Goal: Information Seeking & Learning: Learn about a topic

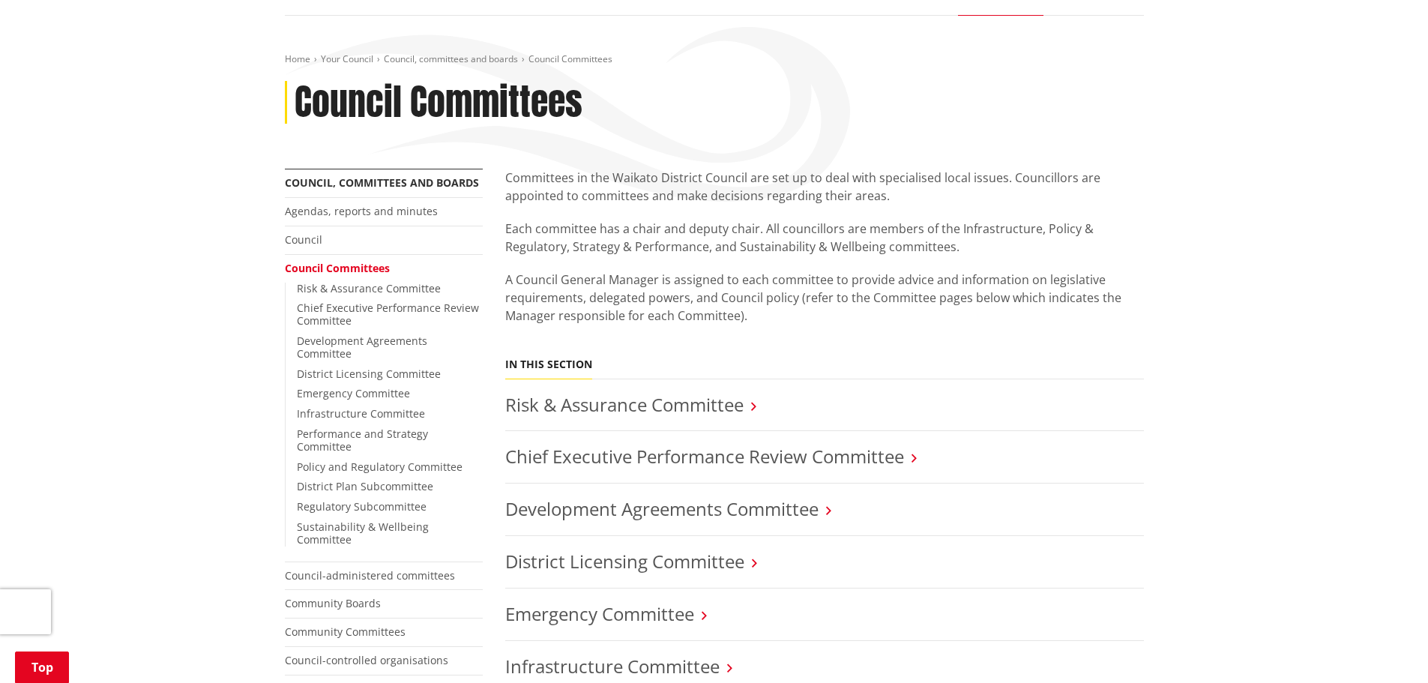
scroll to position [150, 0]
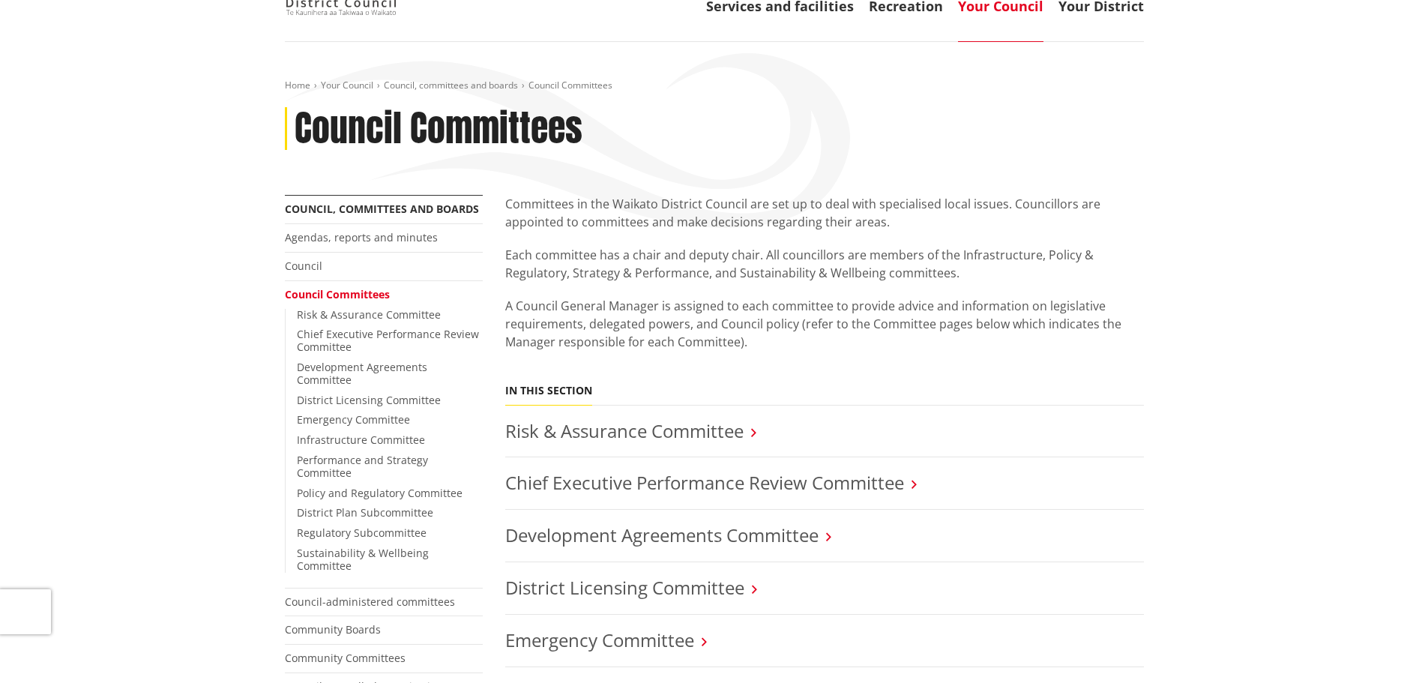
click at [990, 9] on link "Your Council" at bounding box center [1000, 6] width 85 height 18
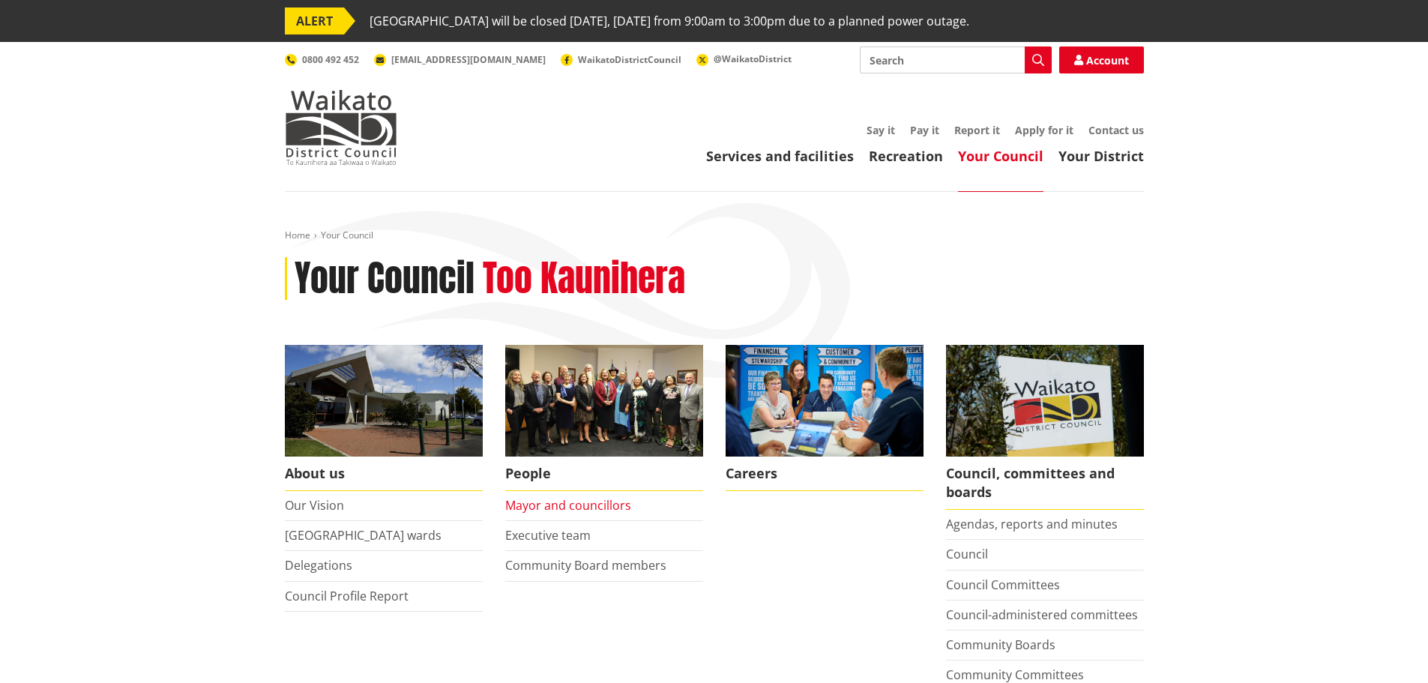
click at [600, 507] on link "Mayor and councillors" at bounding box center [568, 505] width 126 height 16
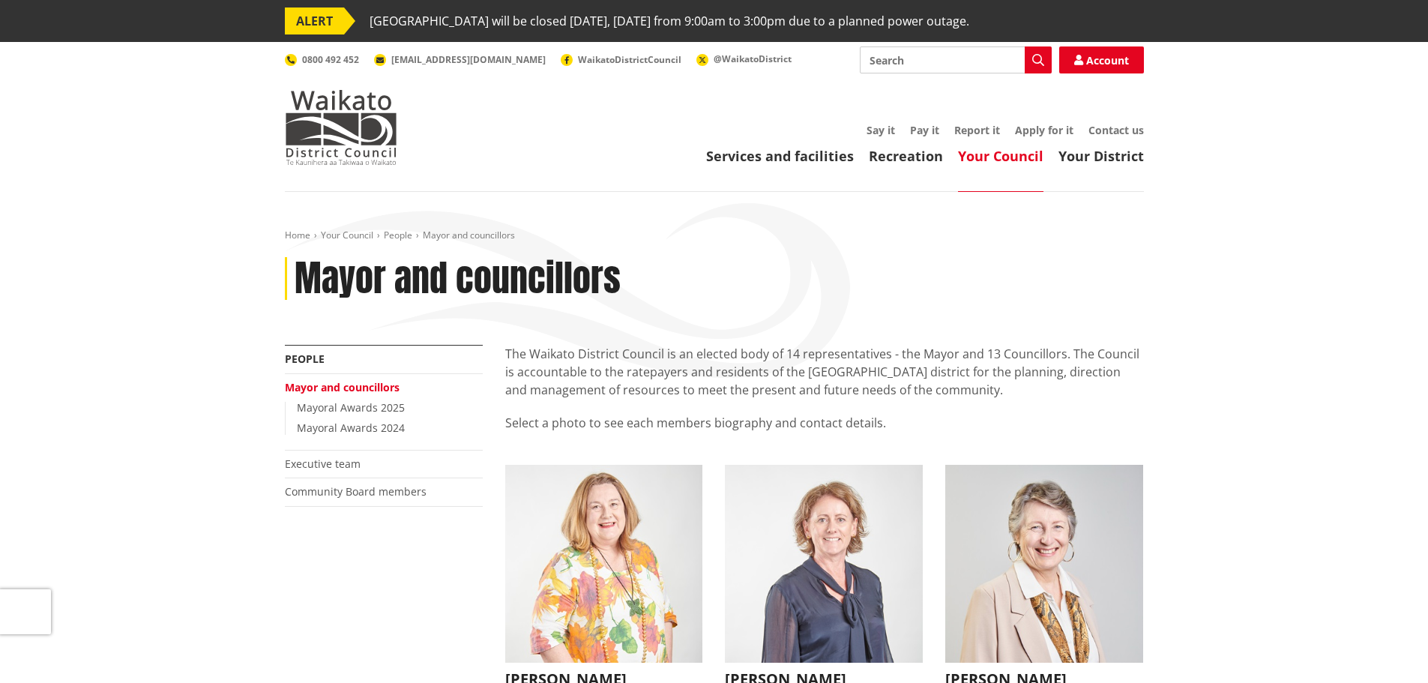
click at [993, 151] on link "Your Council" at bounding box center [1000, 156] width 85 height 18
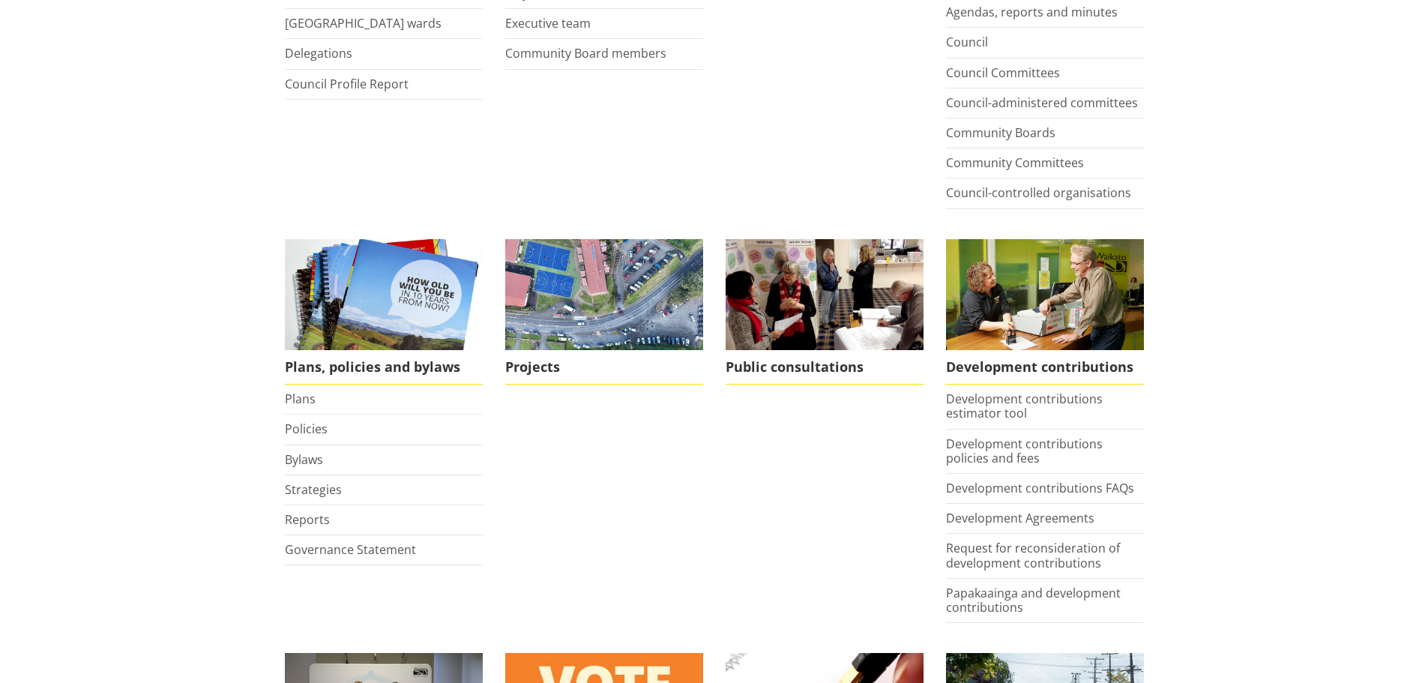
scroll to position [525, 0]
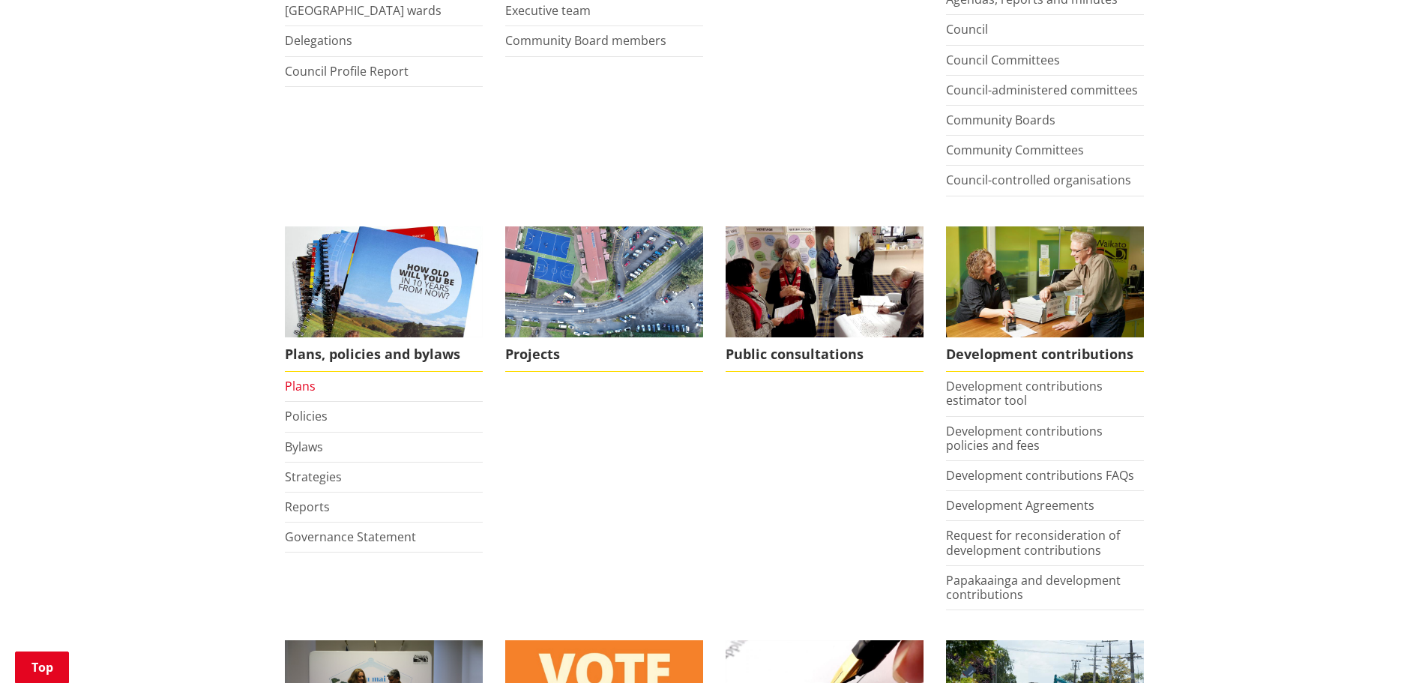
click at [289, 387] on link "Plans" at bounding box center [300, 386] width 31 height 16
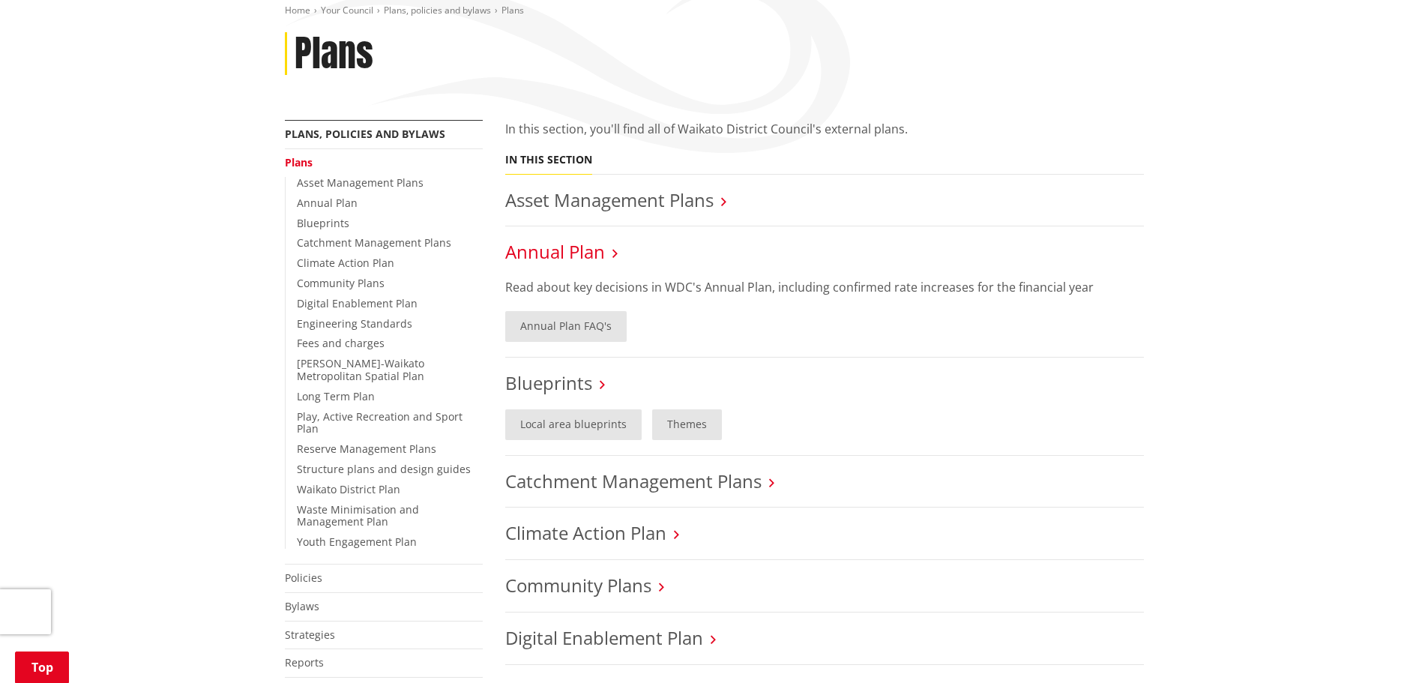
scroll to position [300, 0]
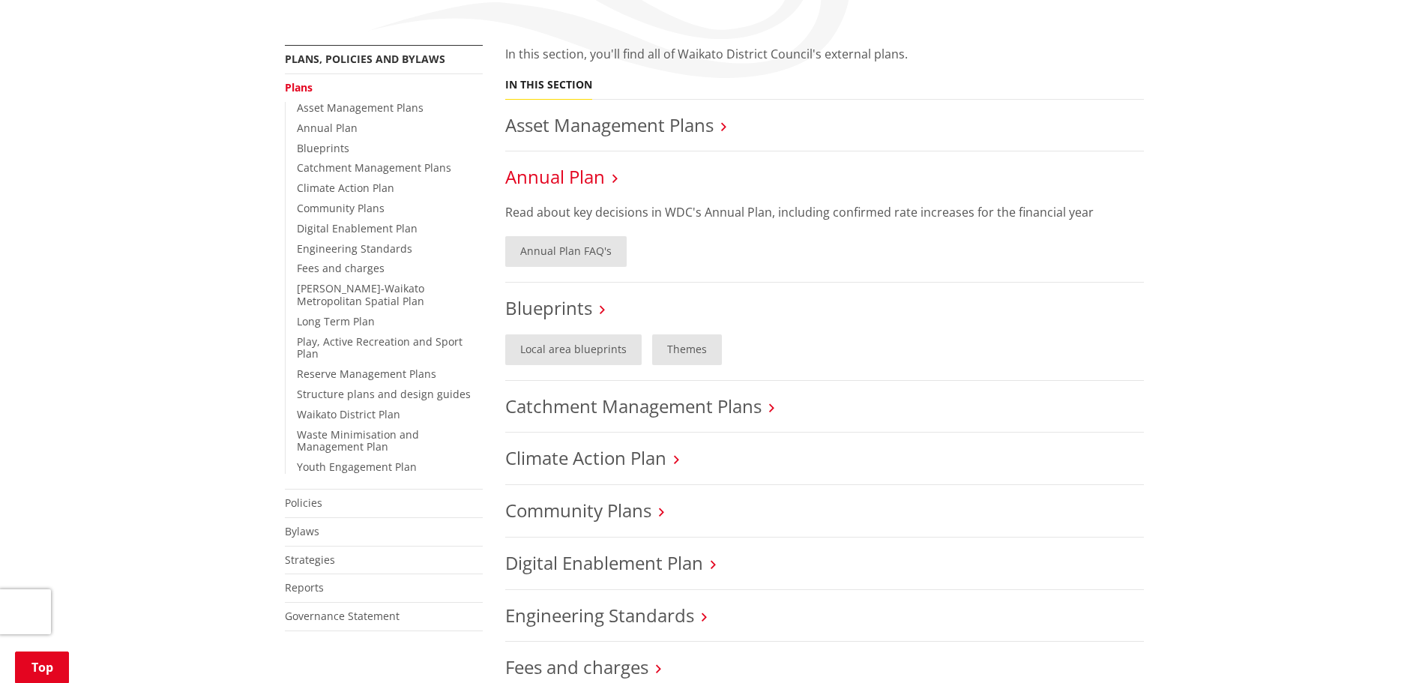
click at [548, 253] on link "Annual Plan FAQ's" at bounding box center [565, 251] width 121 height 31
click at [577, 183] on link "Annual Plan" at bounding box center [555, 176] width 100 height 25
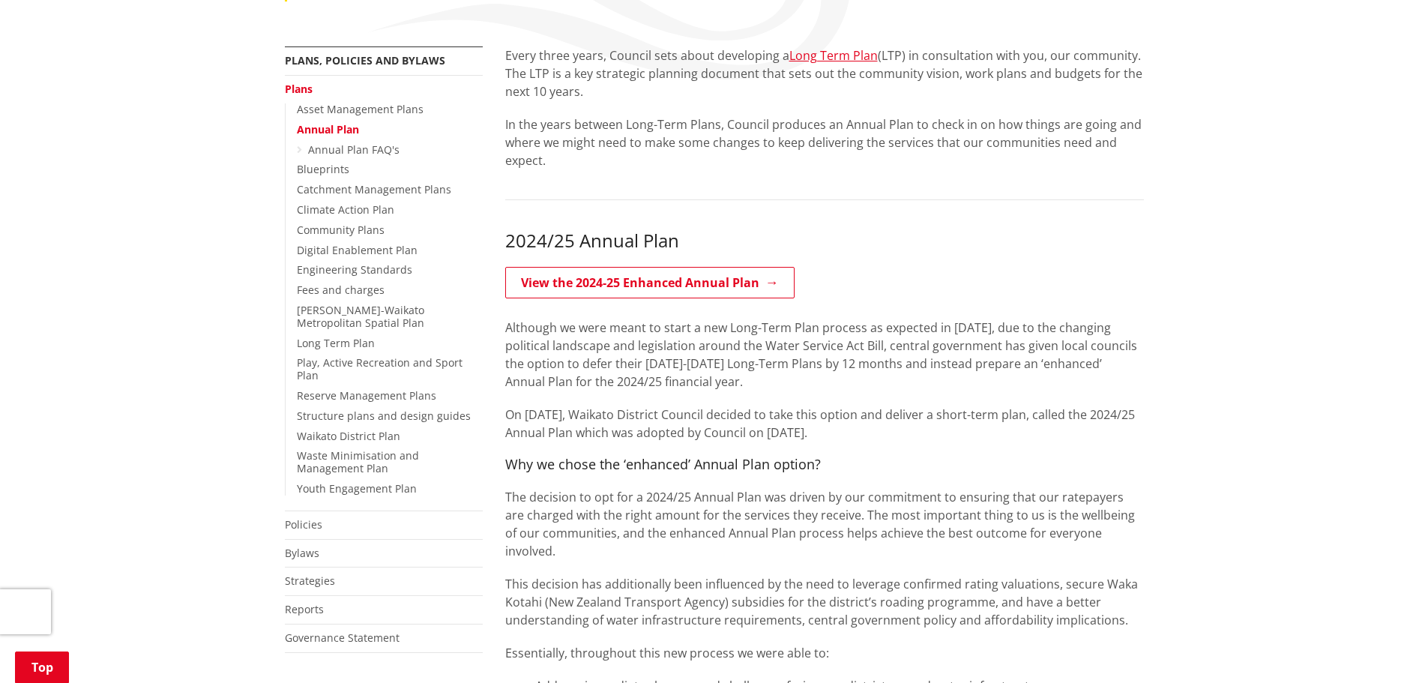
scroll to position [300, 0]
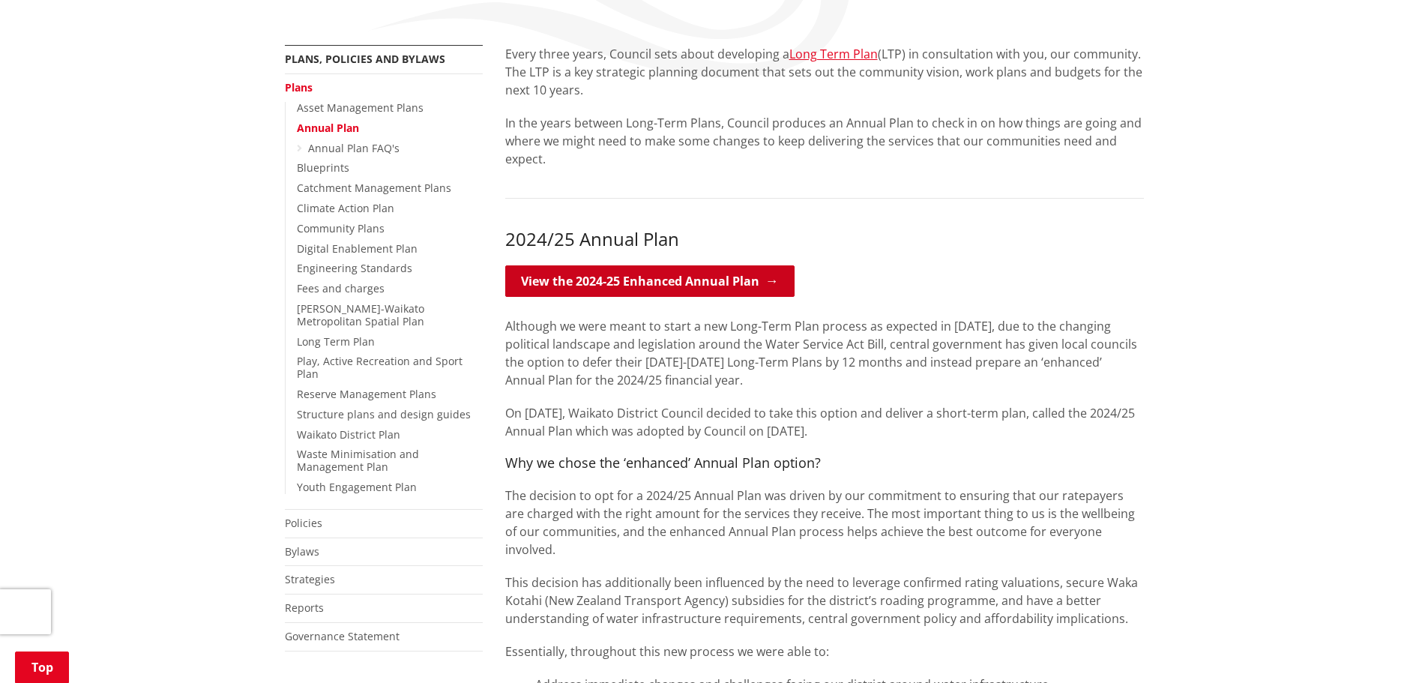
click at [553, 280] on link "View the 2024-25 Enhanced Annual Plan" at bounding box center [649, 280] width 289 height 31
